Goal: Browse casually

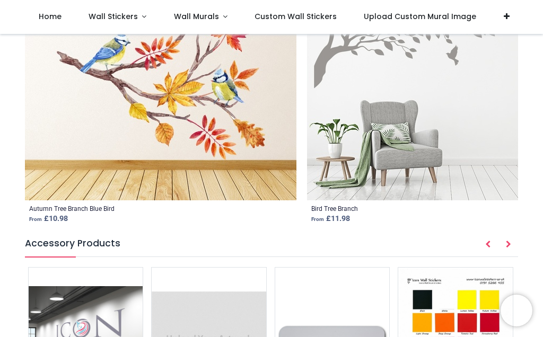
scroll to position [1382, 0]
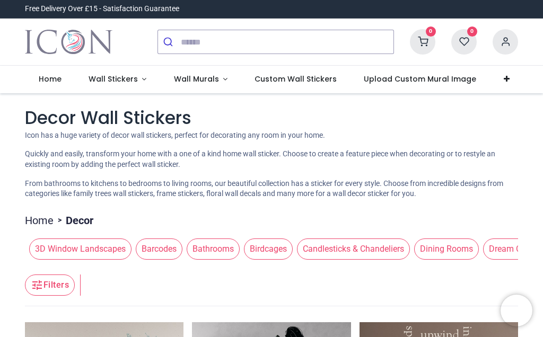
click at [484, 0] on div at bounding box center [406, 9] width 238 height 18
click at [379, 255] on span "Candlesticks & Chandeliers" at bounding box center [353, 248] width 113 height 21
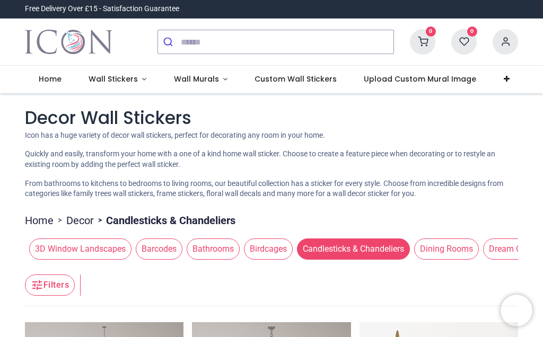
click at [490, 83] on link at bounding box center [506, 80] width 33 height 28
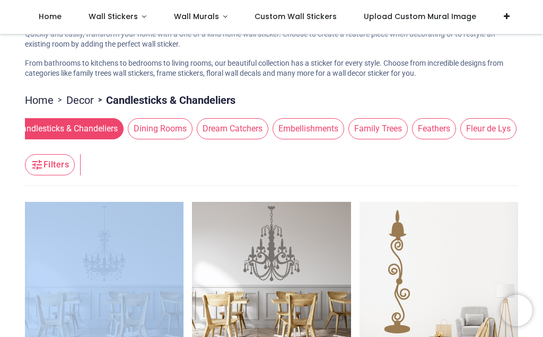
scroll to position [0, 287]
click at [333, 126] on span "Embellishments" at bounding box center [308, 128] width 72 height 21
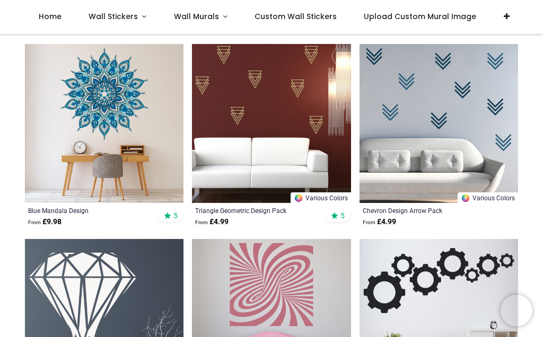
scroll to position [220, 0]
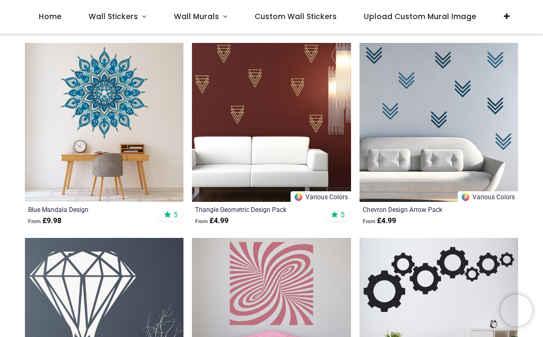
click at [120, 105] on img at bounding box center [104, 122] width 158 height 158
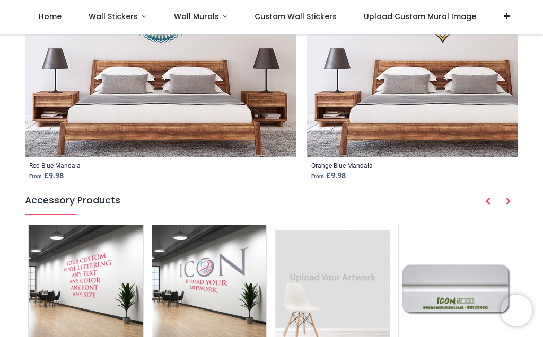
scroll to position [1222, 0]
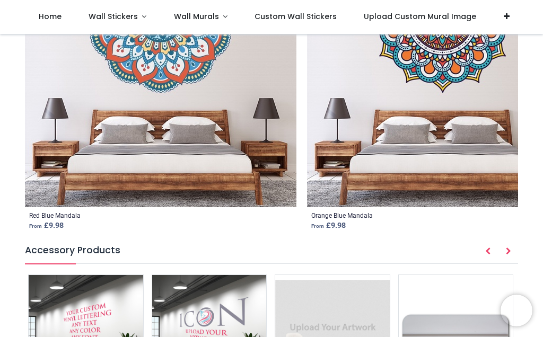
click at [512, 255] on button "Next" at bounding box center [508, 252] width 19 height 18
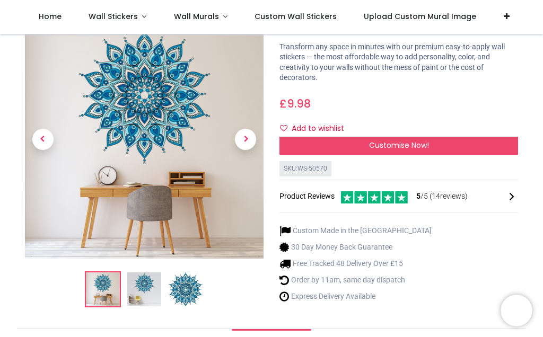
scroll to position [52, 0]
